Goal: Check status: Check status

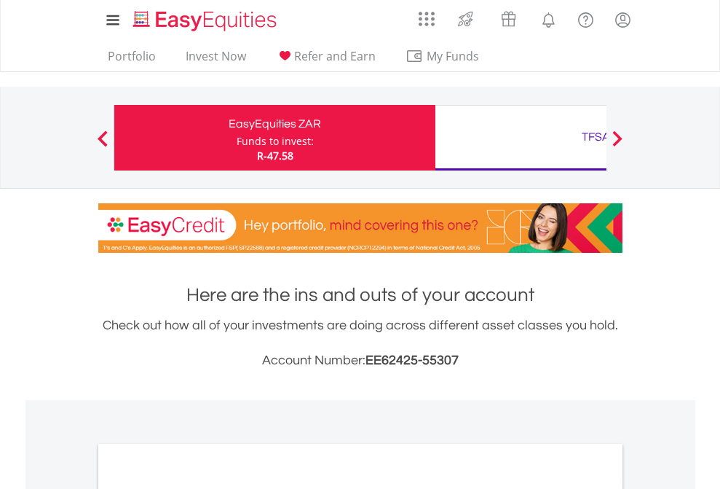
click at [237, 138] on div "Funds to invest:" at bounding box center [275, 141] width 77 height 15
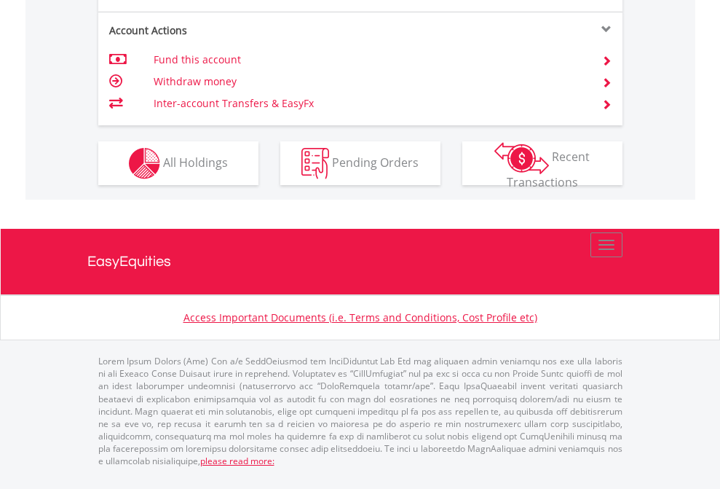
scroll to position [1426, 0]
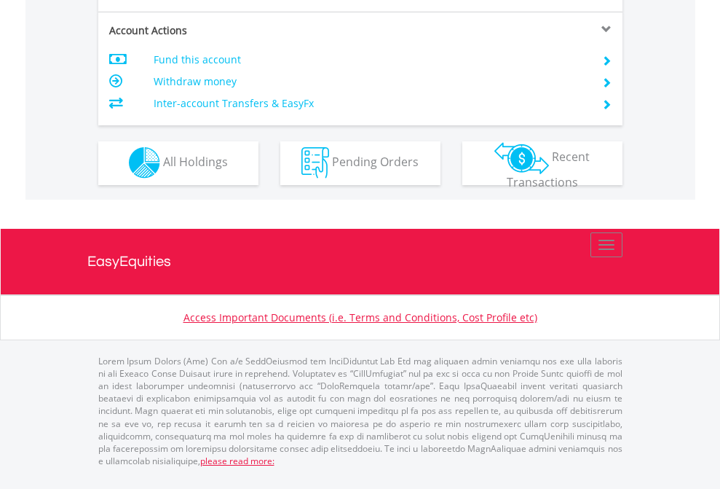
scroll to position [1242, 0]
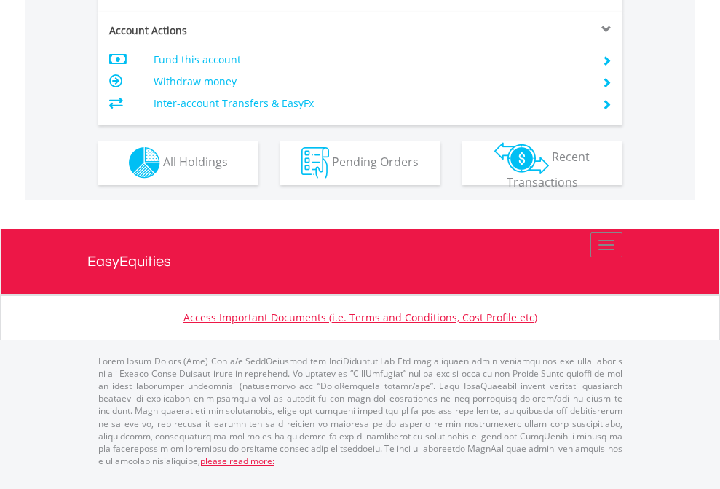
scroll to position [1242, 0]
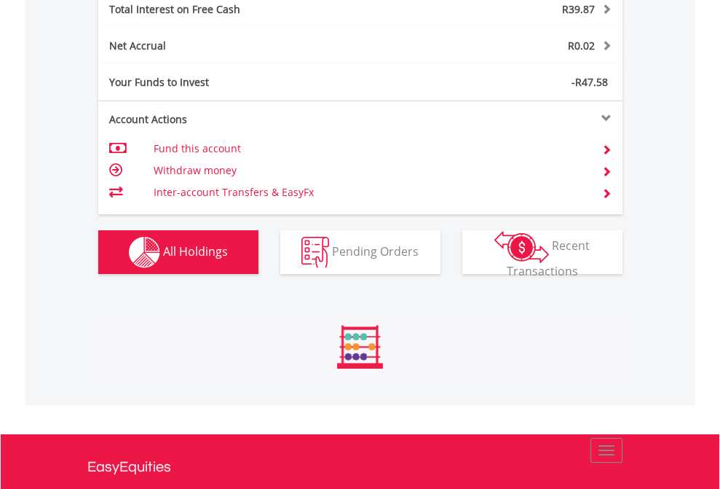
scroll to position [140, 229]
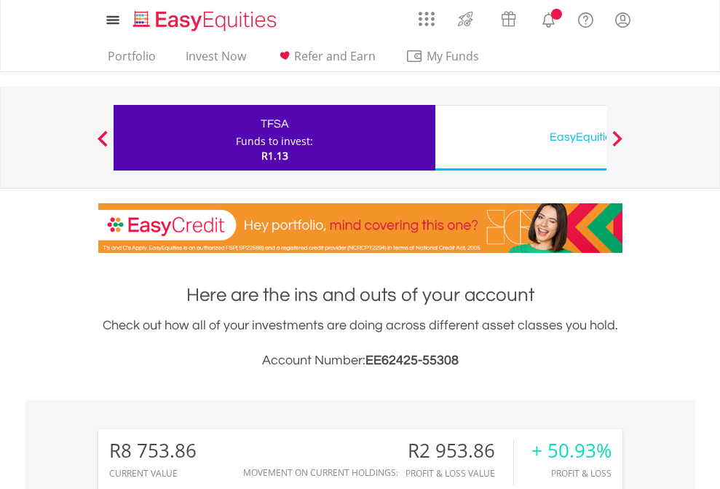
scroll to position [140, 229]
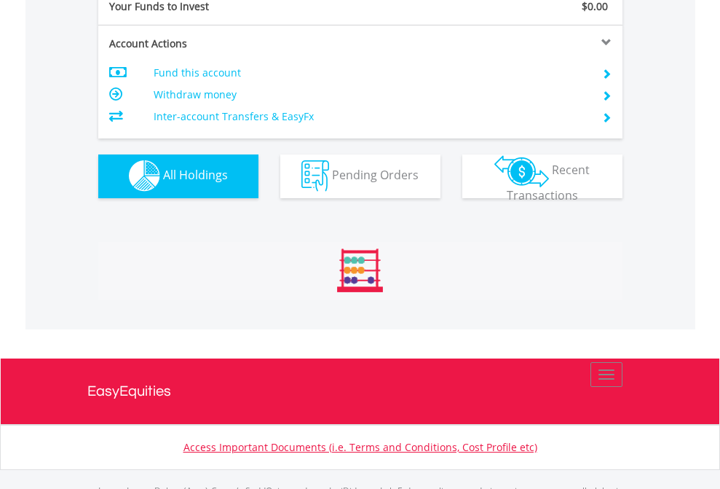
scroll to position [1442, 0]
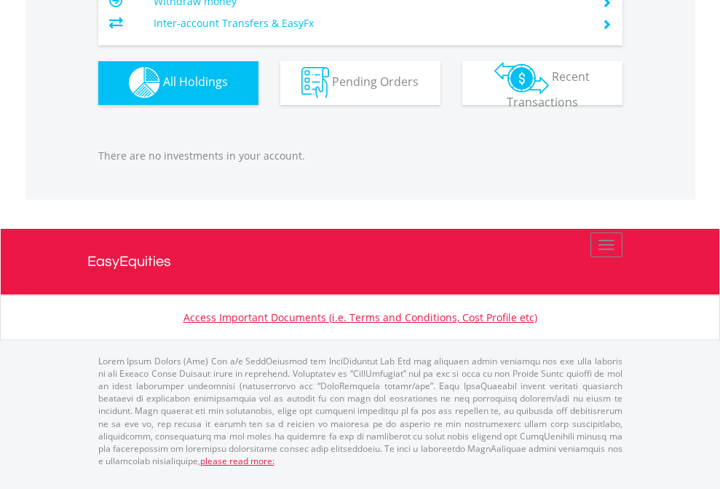
scroll to position [140, 229]
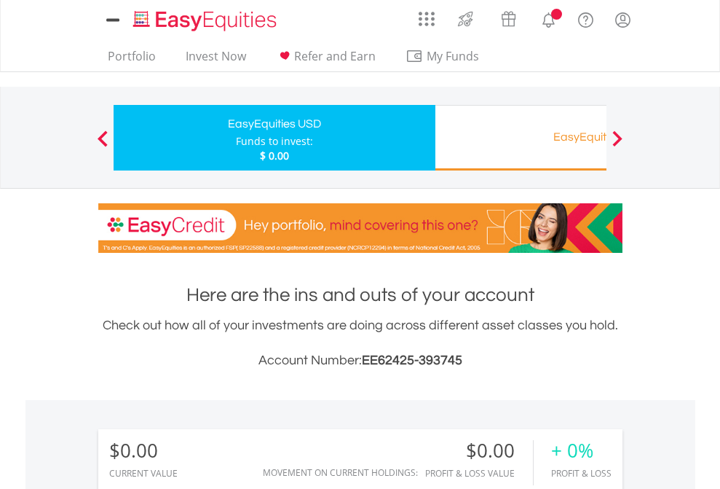
scroll to position [1083, 0]
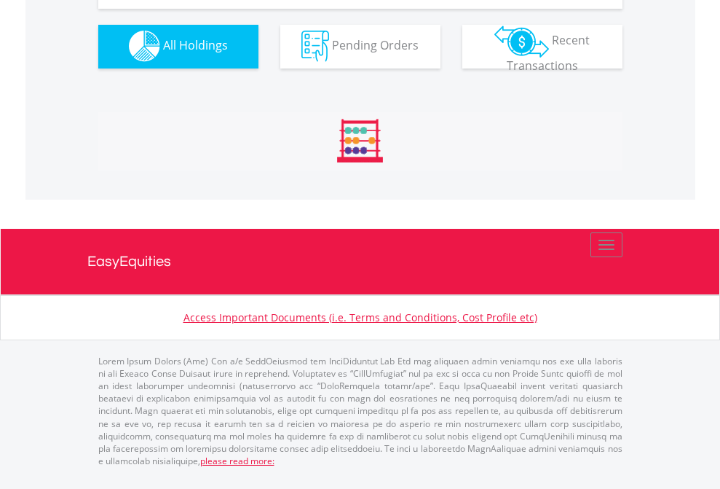
scroll to position [1442, 0]
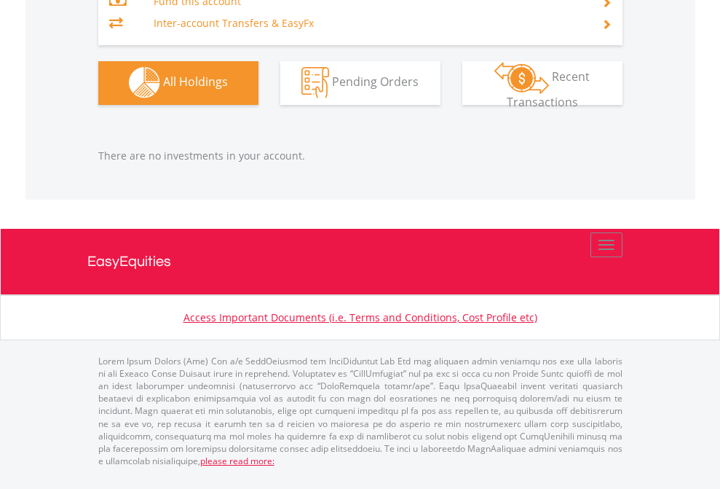
scroll to position [140, 229]
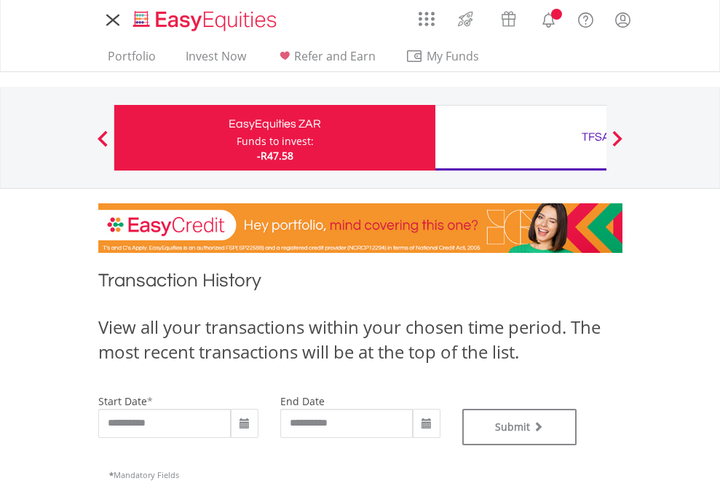
type input "**********"
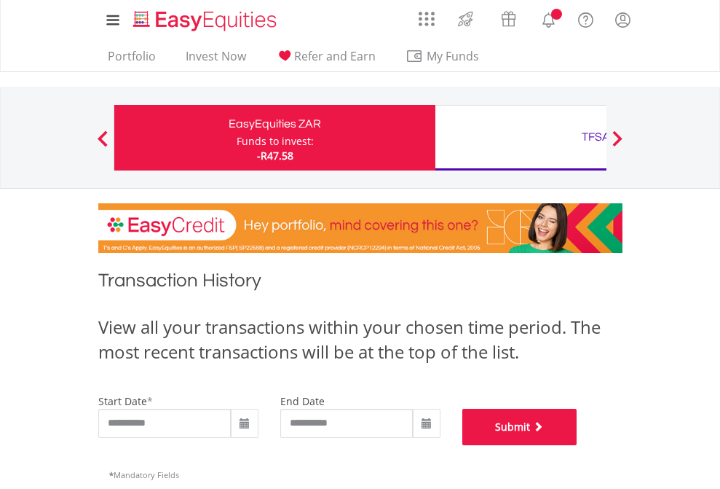
click at [578, 445] on button "Submit" at bounding box center [520, 427] width 115 height 36
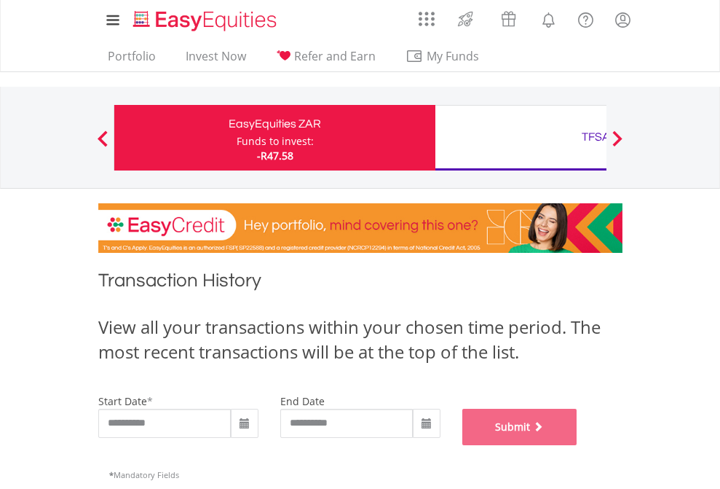
scroll to position [591, 0]
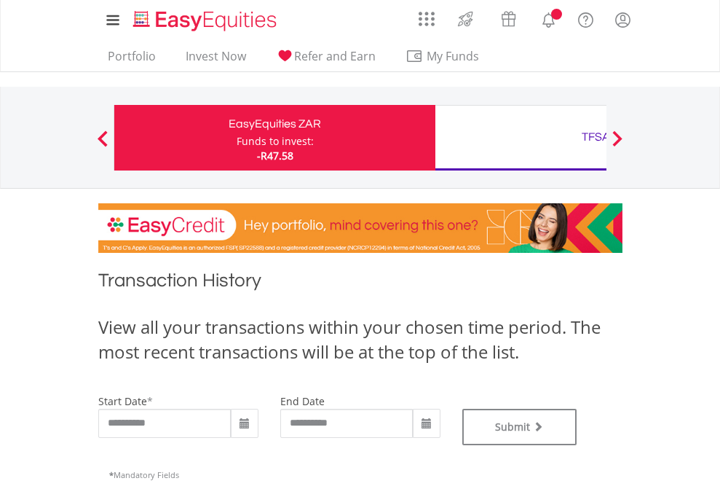
click at [521, 138] on div "TFSA" at bounding box center [596, 137] width 304 height 20
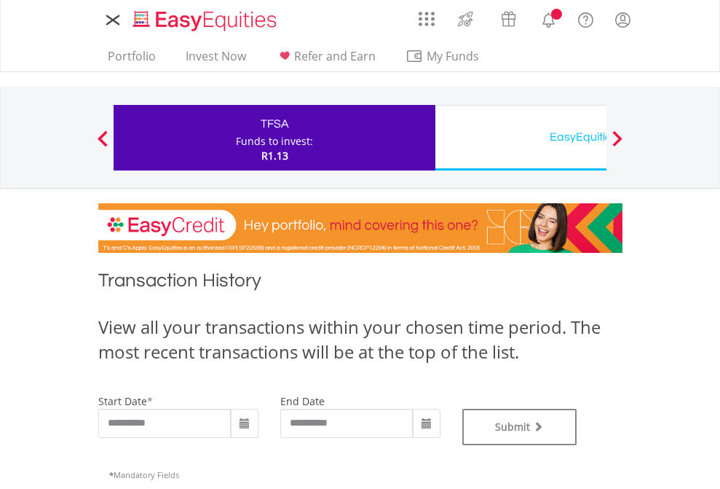
type input "**********"
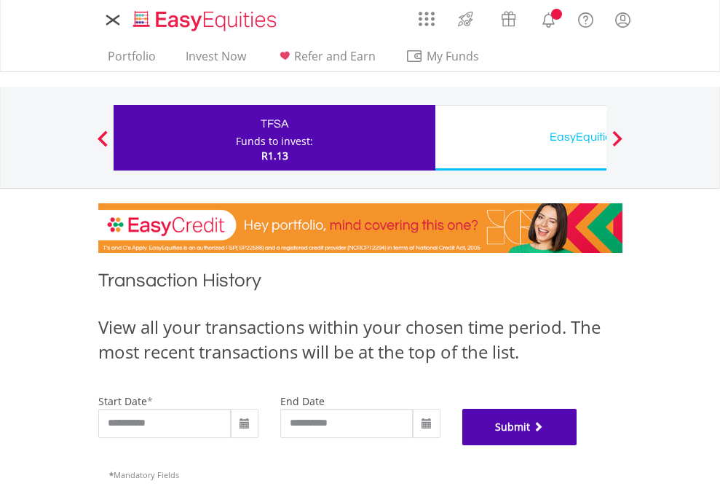
click at [578, 445] on button "Submit" at bounding box center [520, 427] width 115 height 36
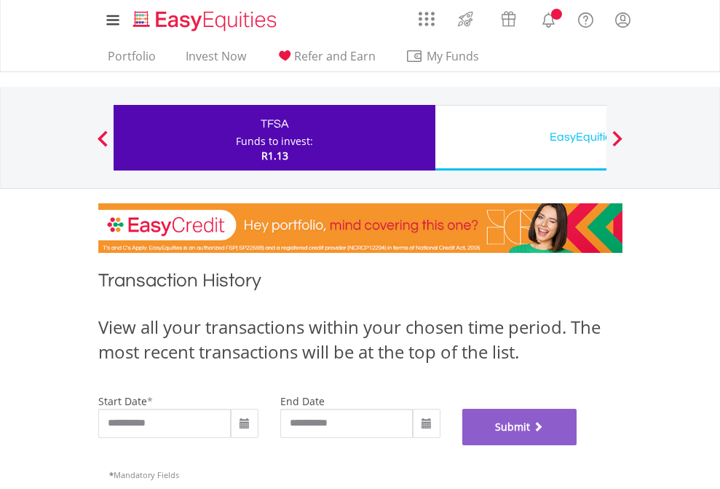
scroll to position [591, 0]
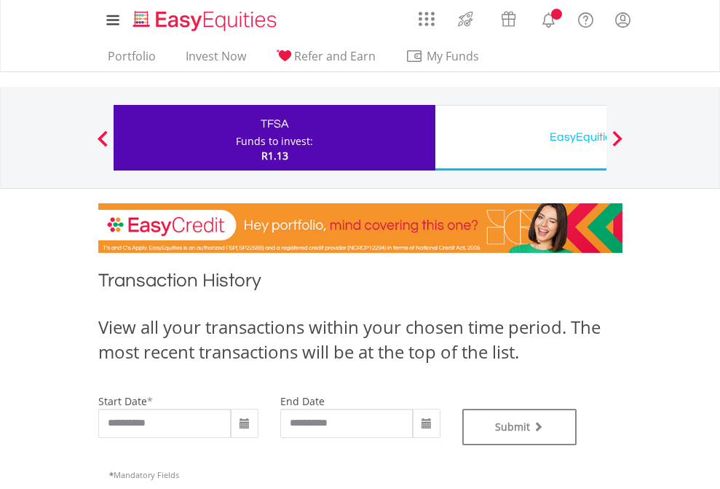
click at [521, 138] on div "EasyEquities USD" at bounding box center [596, 137] width 304 height 20
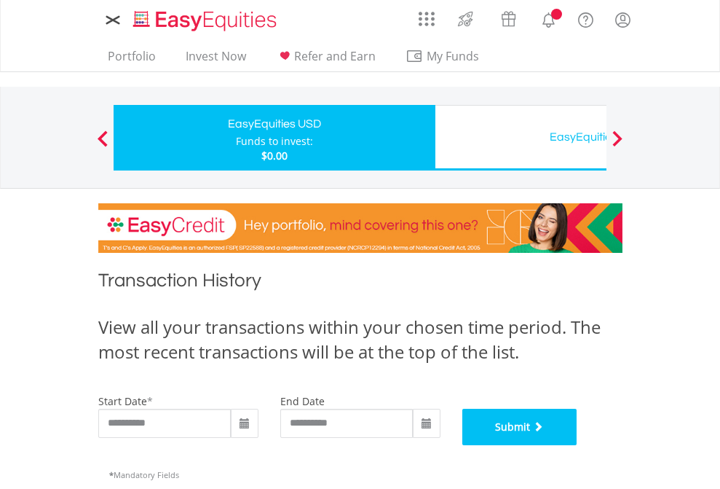
click at [578, 445] on button "Submit" at bounding box center [520, 427] width 115 height 36
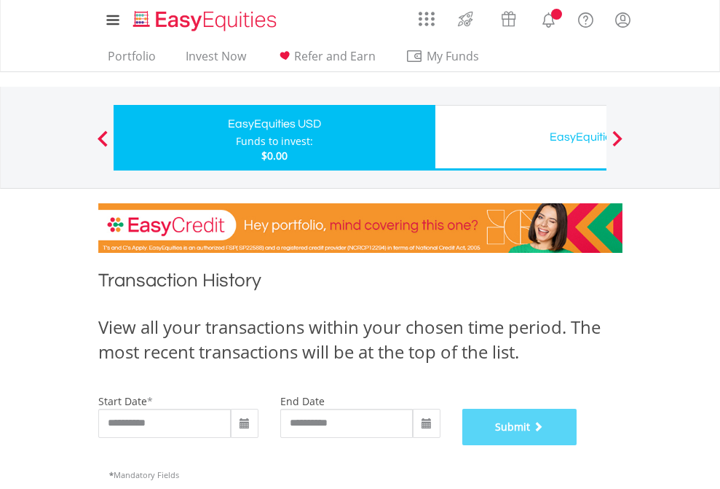
scroll to position [591, 0]
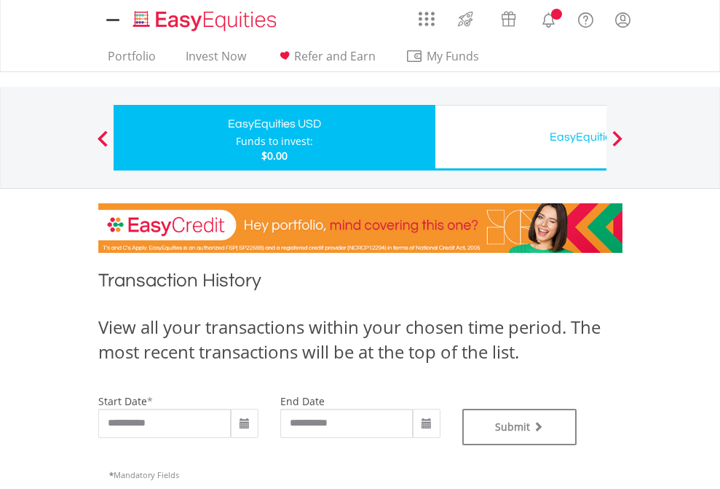
click at [521, 138] on div "EasyEquities USD" at bounding box center [596, 137] width 304 height 20
type input "**********"
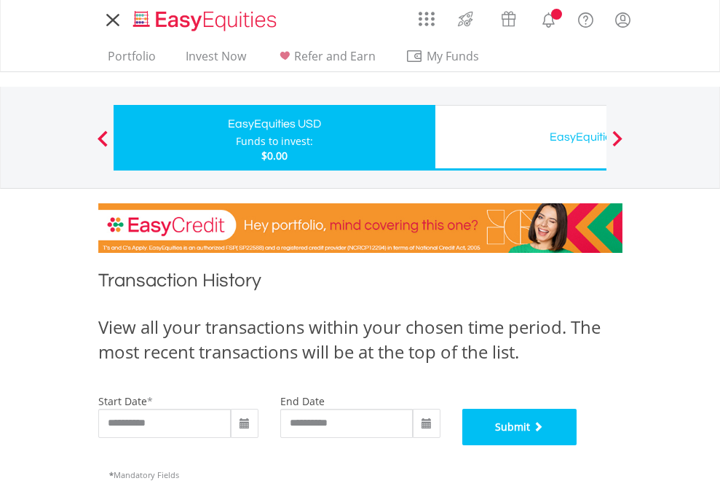
click at [578, 445] on button "Submit" at bounding box center [520, 427] width 115 height 36
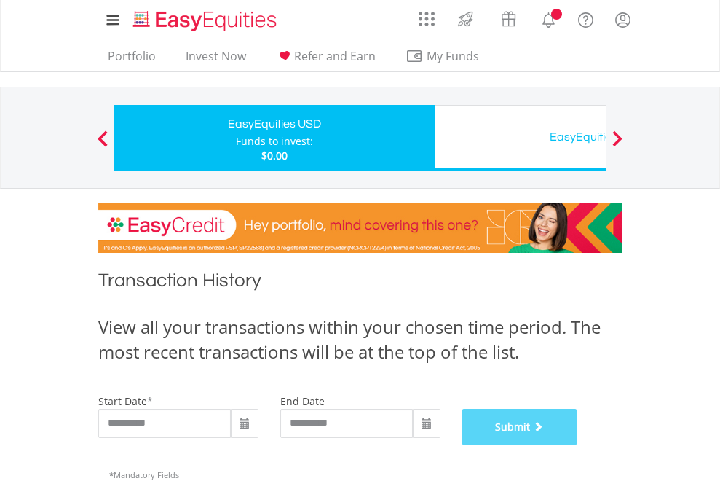
scroll to position [591, 0]
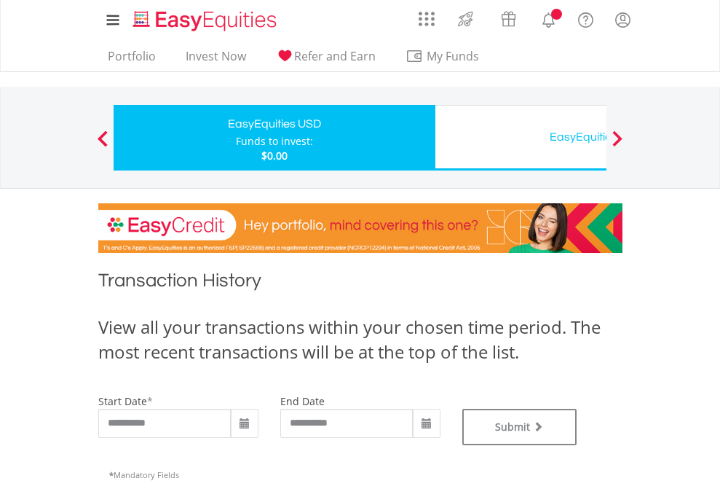
click at [521, 138] on div "EasyEquities USD" at bounding box center [596, 137] width 304 height 20
type input "**********"
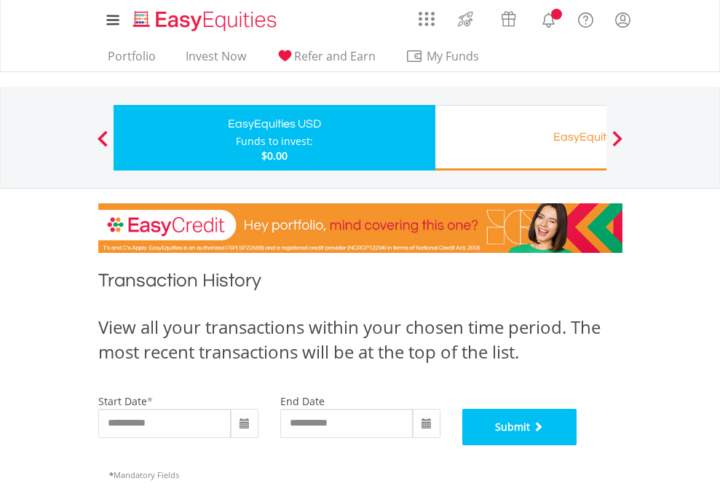
click at [578, 445] on button "Submit" at bounding box center [520, 427] width 115 height 36
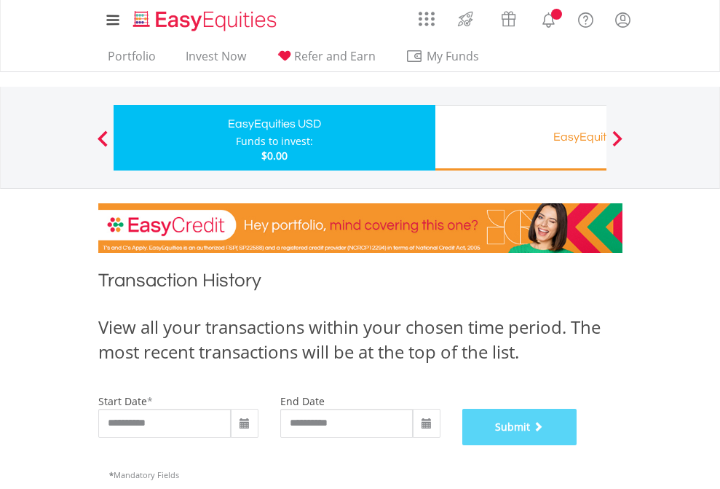
scroll to position [591, 0]
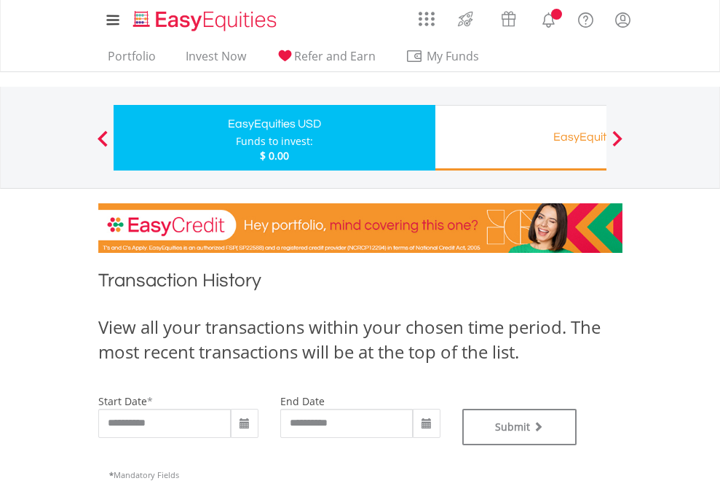
click at [521, 138] on div "EasyEquities RA" at bounding box center [596, 137] width 304 height 20
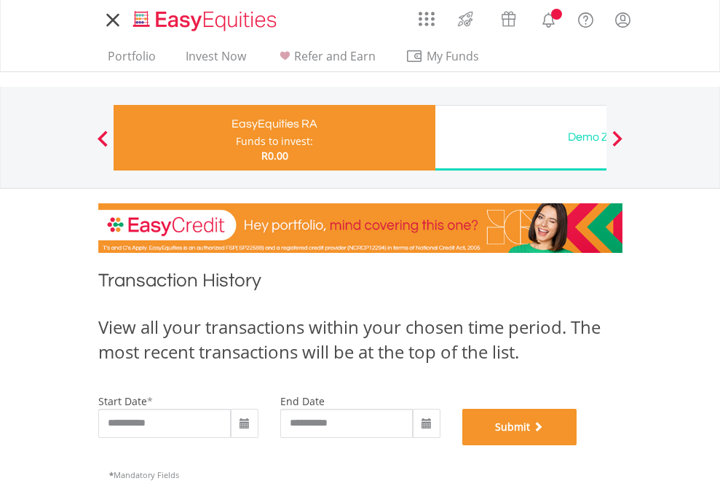
click at [578, 445] on button "Submit" at bounding box center [520, 427] width 115 height 36
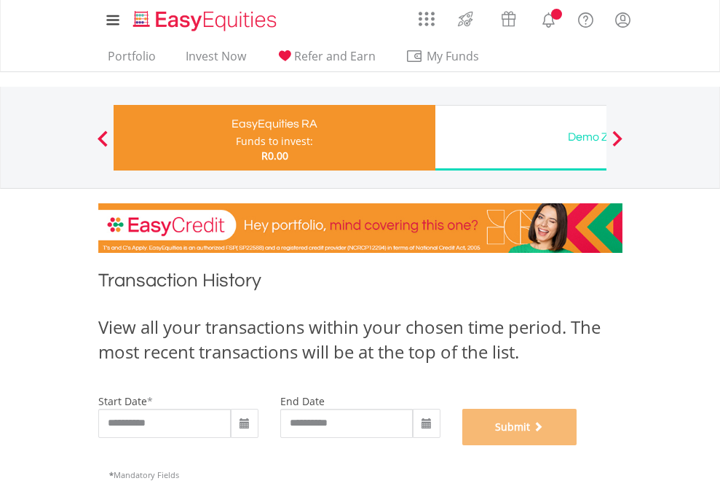
scroll to position [591, 0]
